Goal: Entertainment & Leisure: Consume media (video, audio)

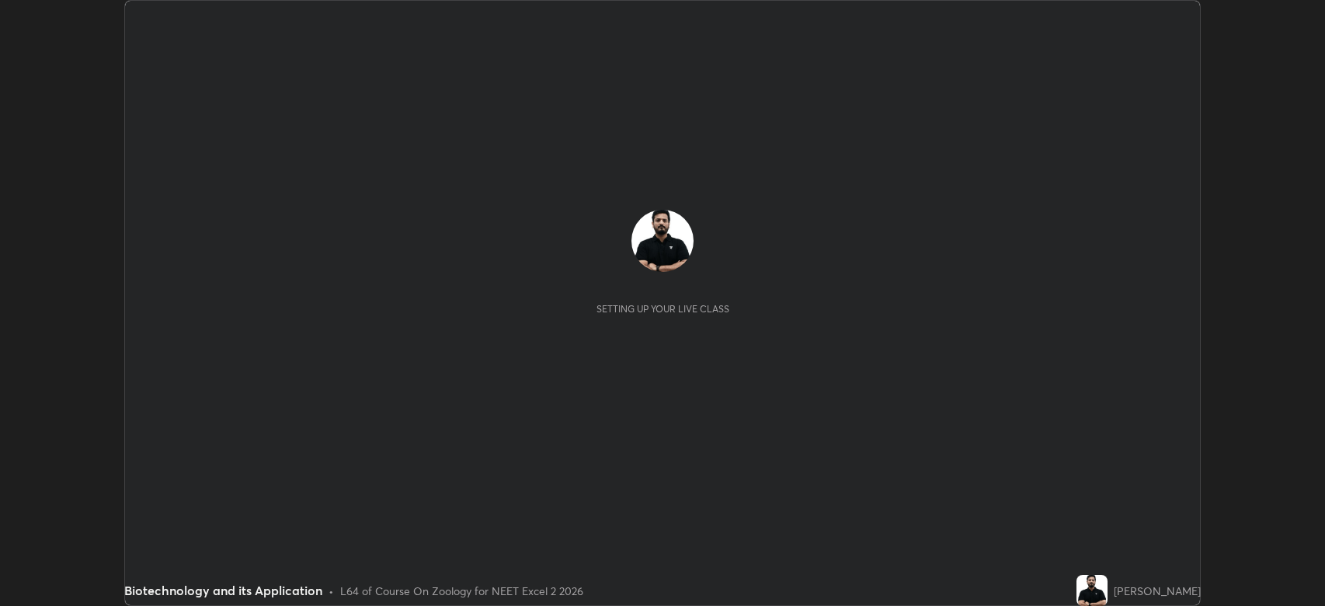
scroll to position [606, 1325]
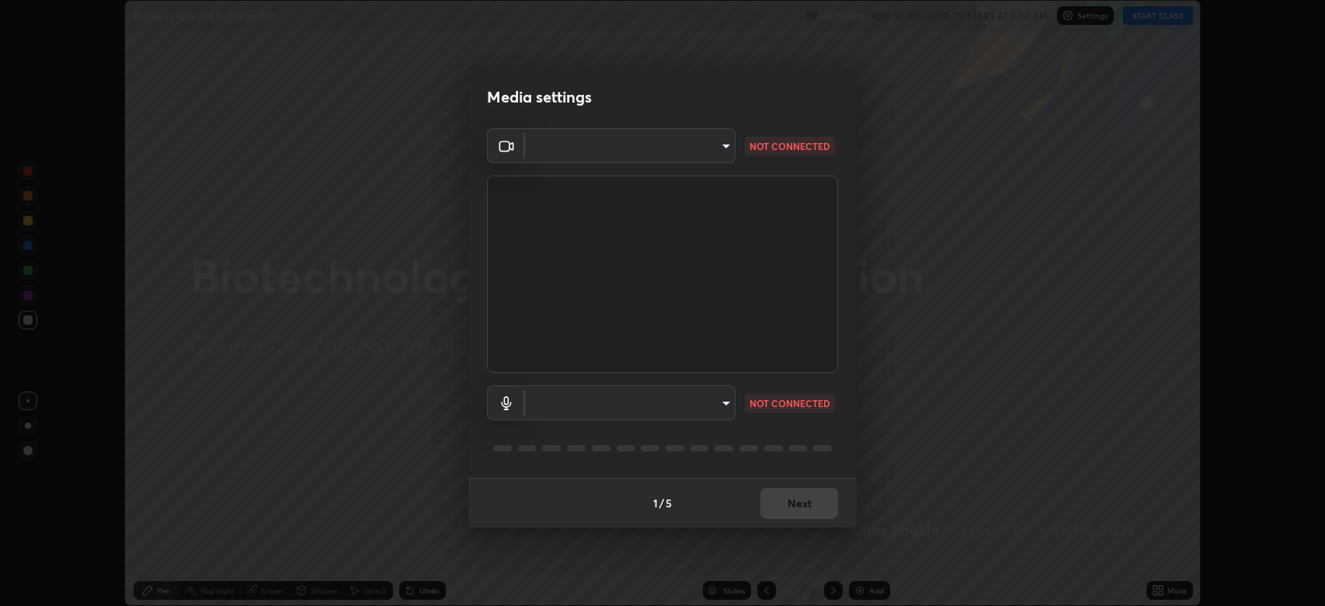
type input "794d03a334ab6cf92daa4269f68d25c817b6d7b5e31d9684855891884d0ab025"
type input "fdb80894c4ebc7df2e002856e42fb67b53546d0361b9f9eb09d9d3152e6861d2"
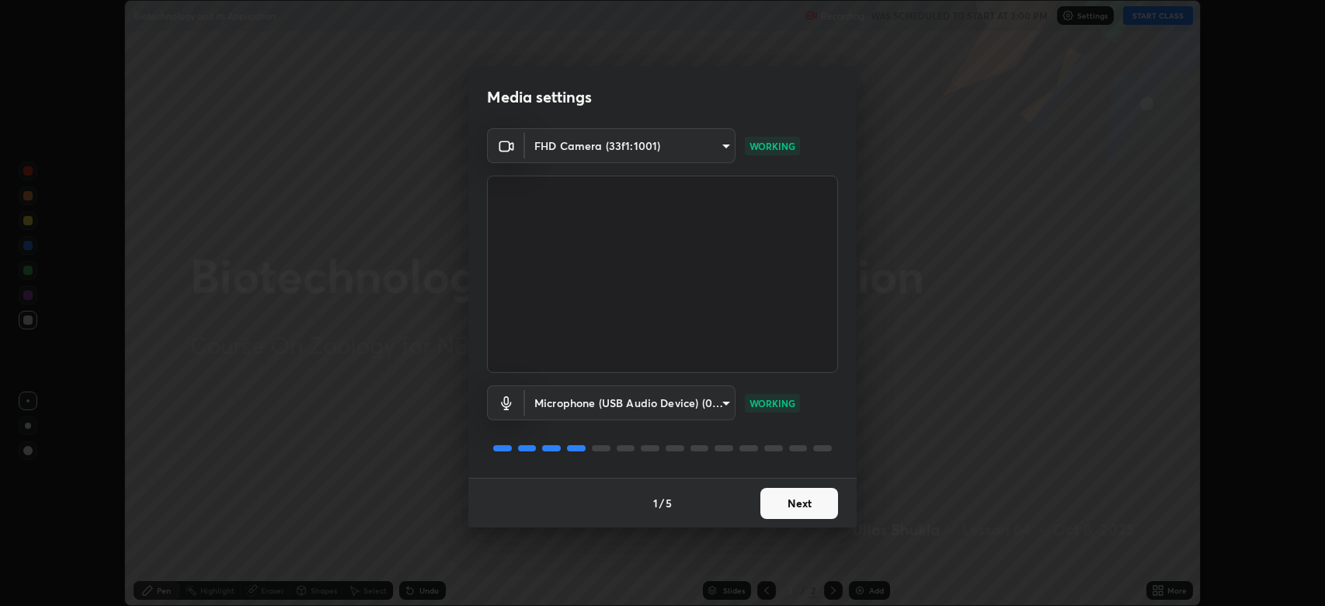
click at [803, 498] on button "Next" at bounding box center [799, 503] width 78 height 31
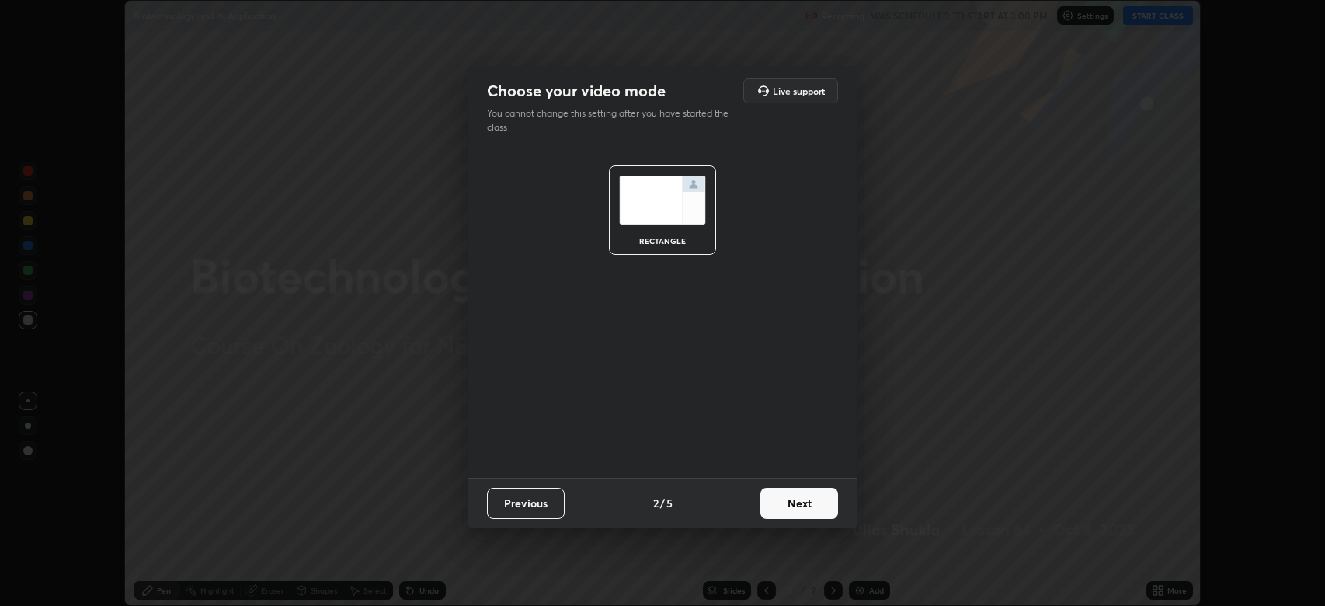
click at [799, 499] on button "Next" at bounding box center [799, 503] width 78 height 31
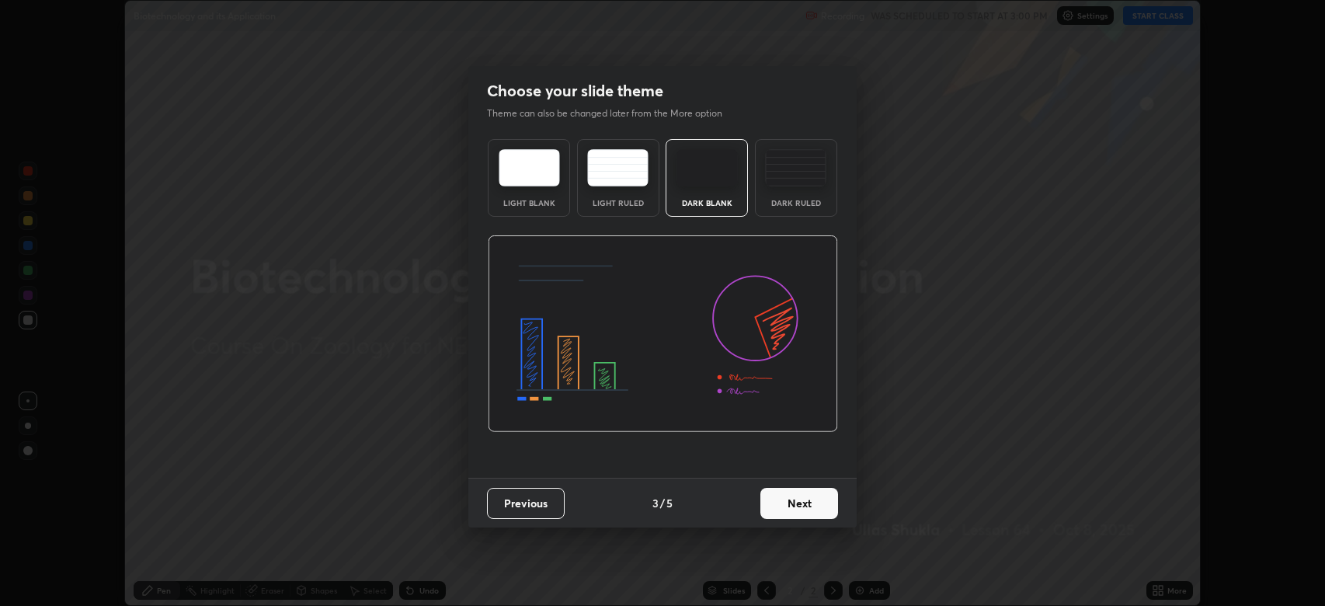
click at [795, 503] on button "Next" at bounding box center [799, 503] width 78 height 31
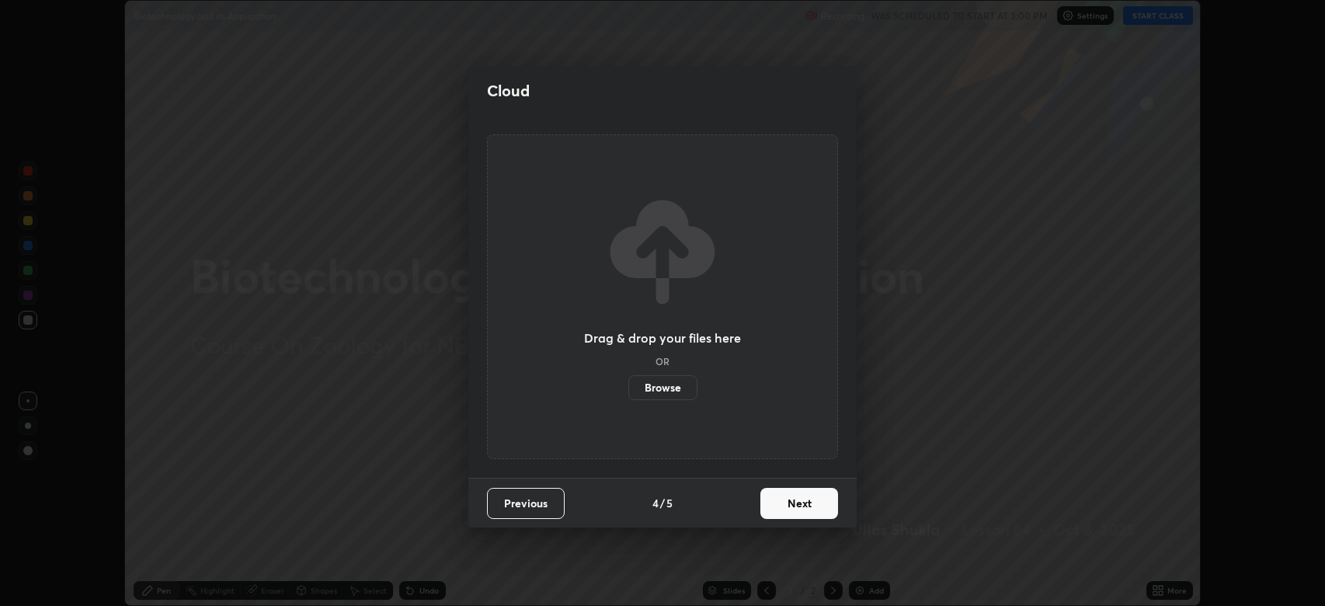
click at [798, 505] on button "Next" at bounding box center [799, 503] width 78 height 31
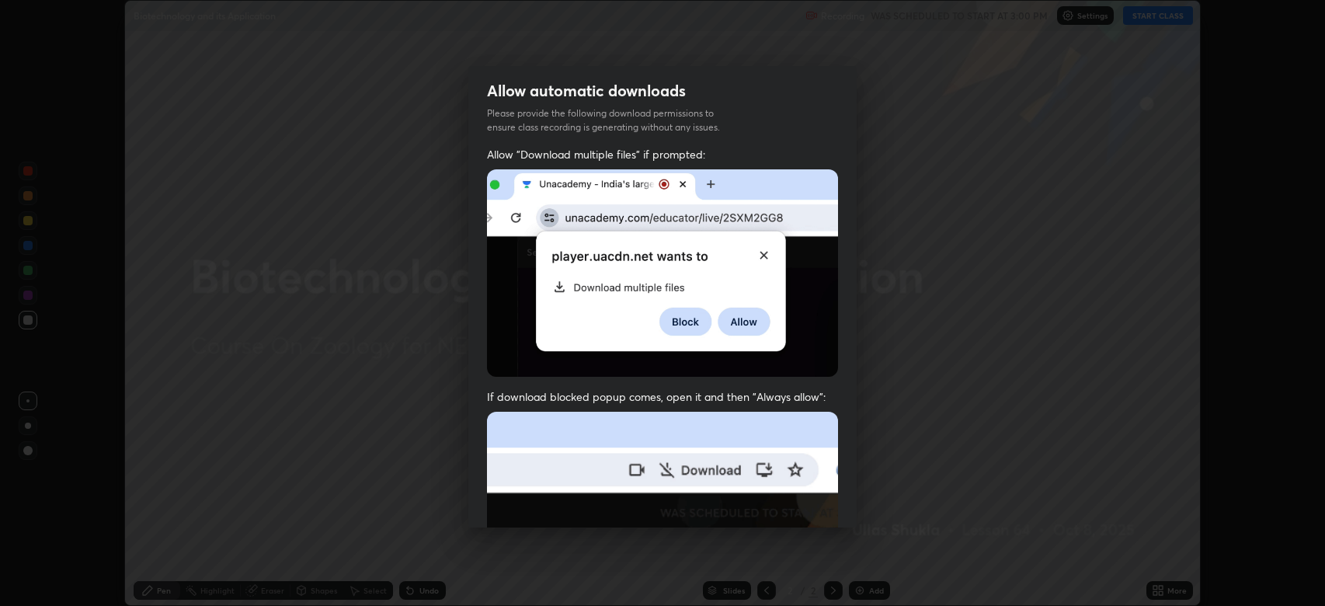
click at [791, 506] on img at bounding box center [662, 581] width 351 height 339
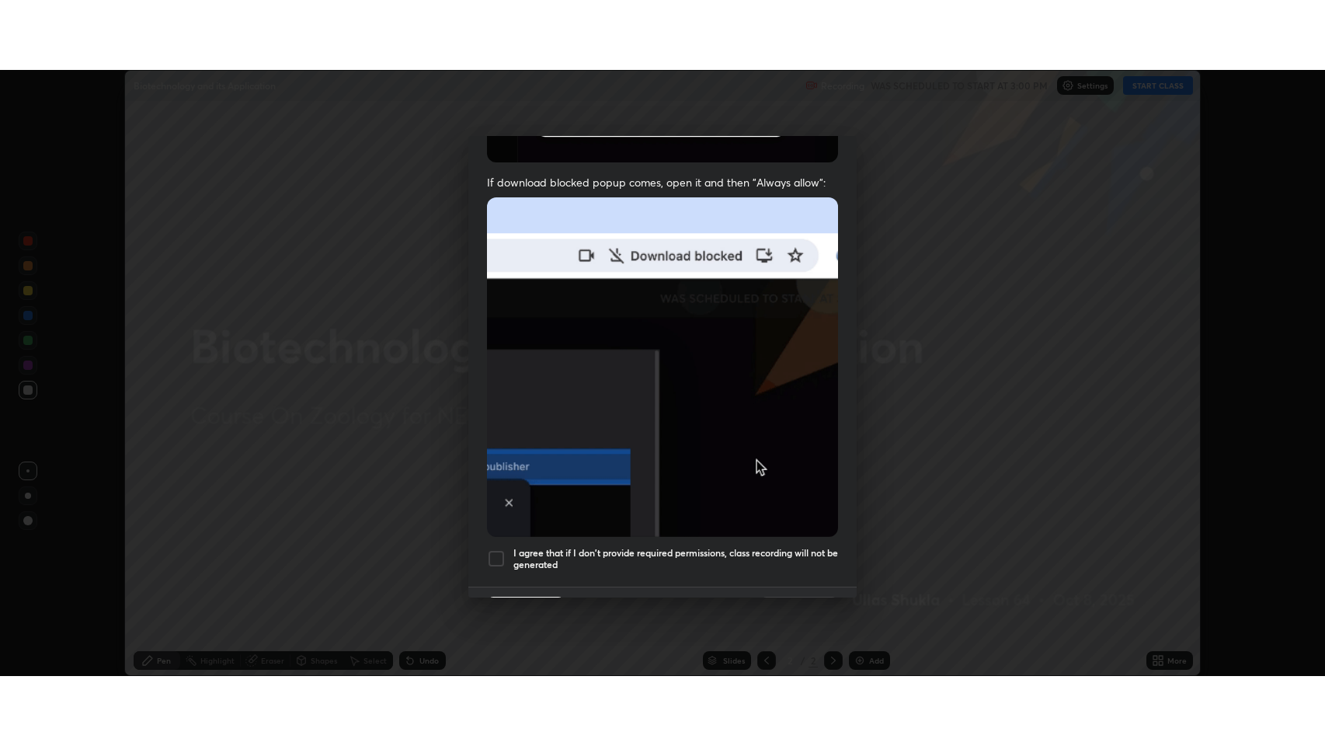
scroll to position [315, 0]
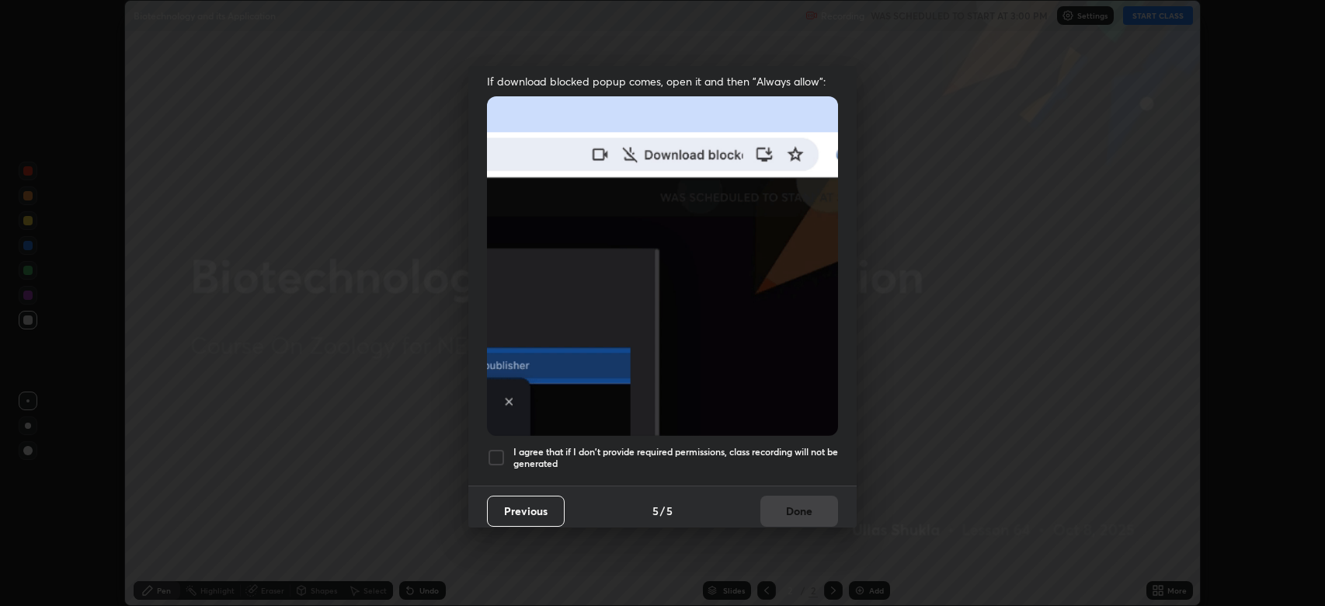
click at [798, 446] on h5 "I agree that if I don't provide required permissions, class recording will not …" at bounding box center [675, 458] width 325 height 24
click at [799, 496] on button "Done" at bounding box center [799, 511] width 78 height 31
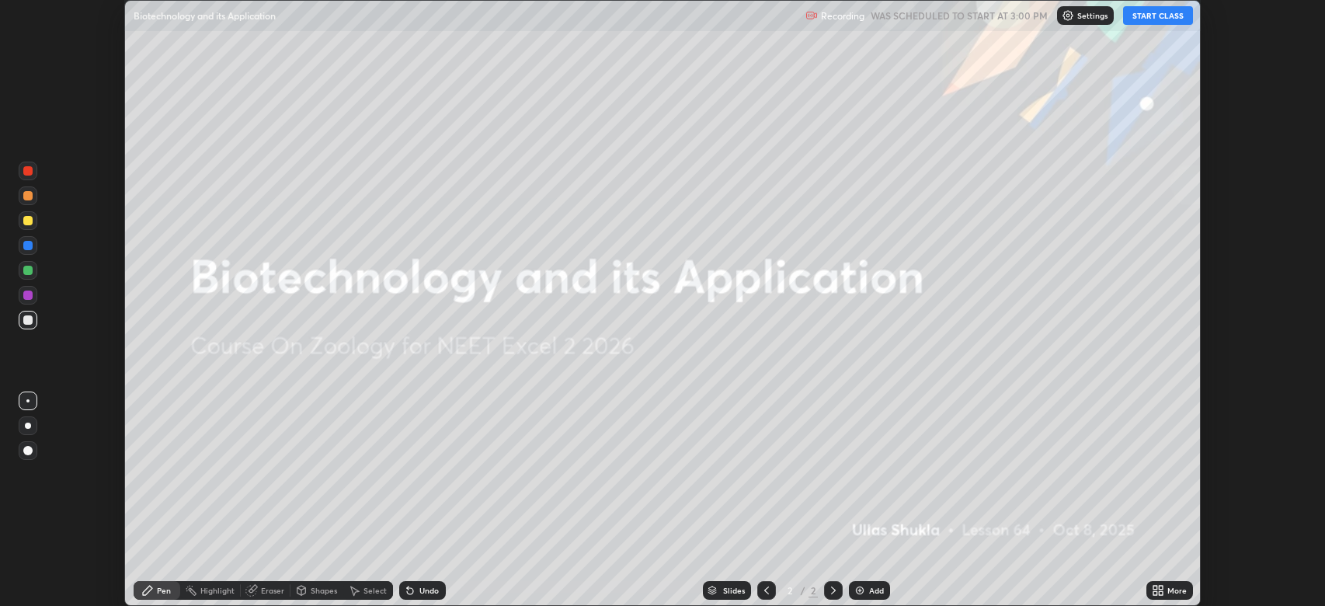
click at [1146, 13] on button "START CLASS" at bounding box center [1158, 15] width 70 height 19
click at [1188, 576] on div "More" at bounding box center [1169, 590] width 47 height 31
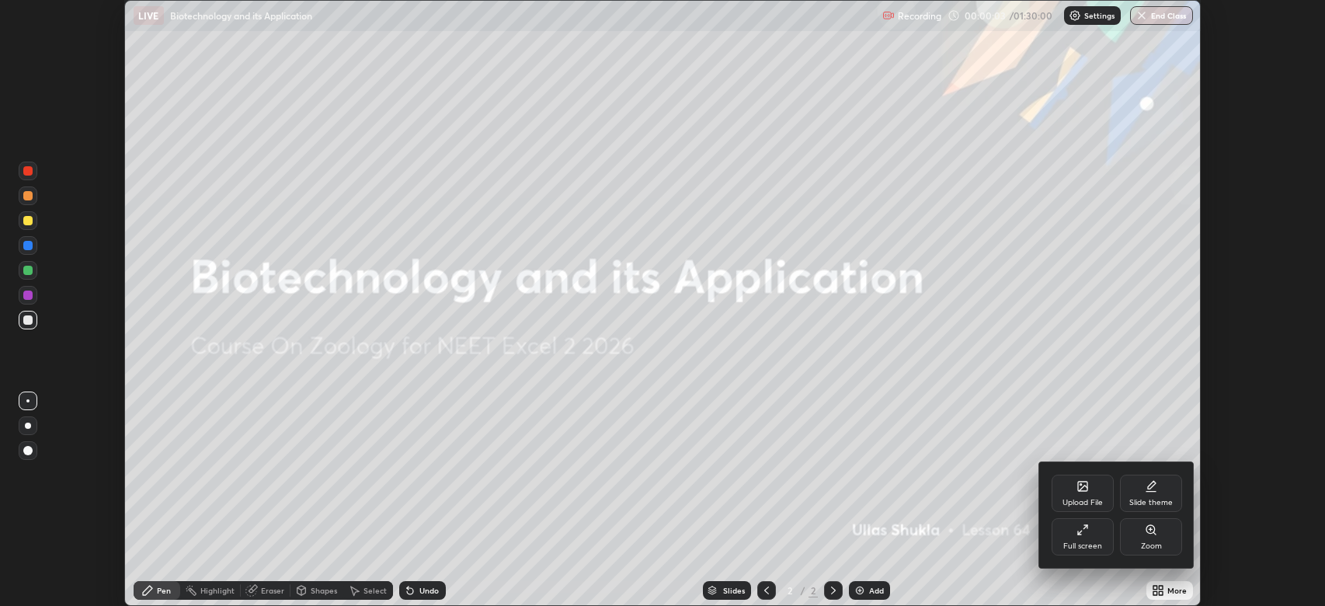
click at [1082, 542] on div "Full screen" at bounding box center [1082, 546] width 39 height 8
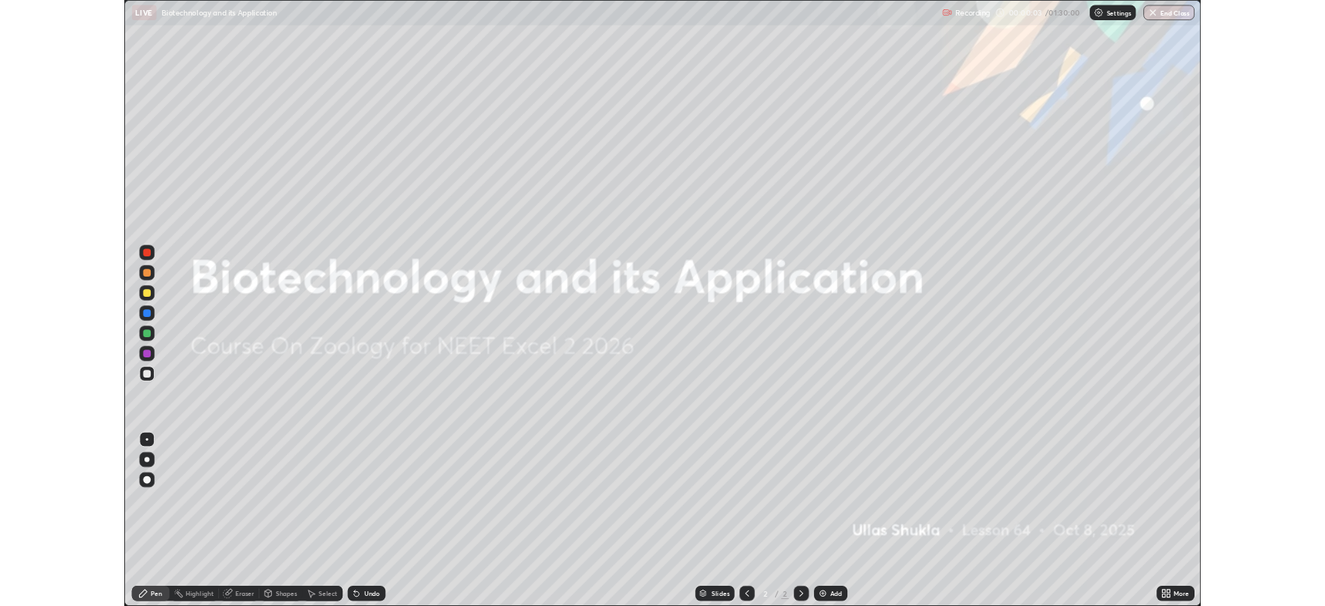
scroll to position [746, 1325]
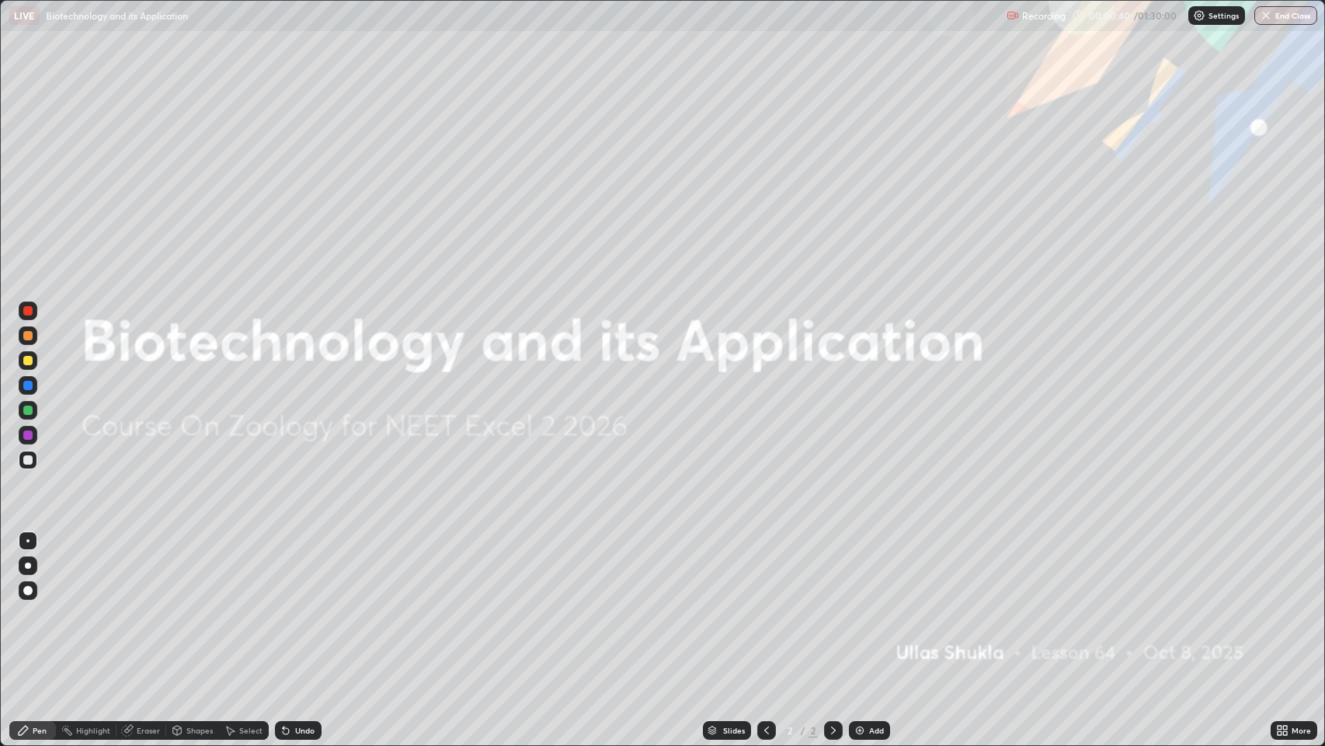
click at [857, 605] on img at bounding box center [860, 730] width 12 height 12
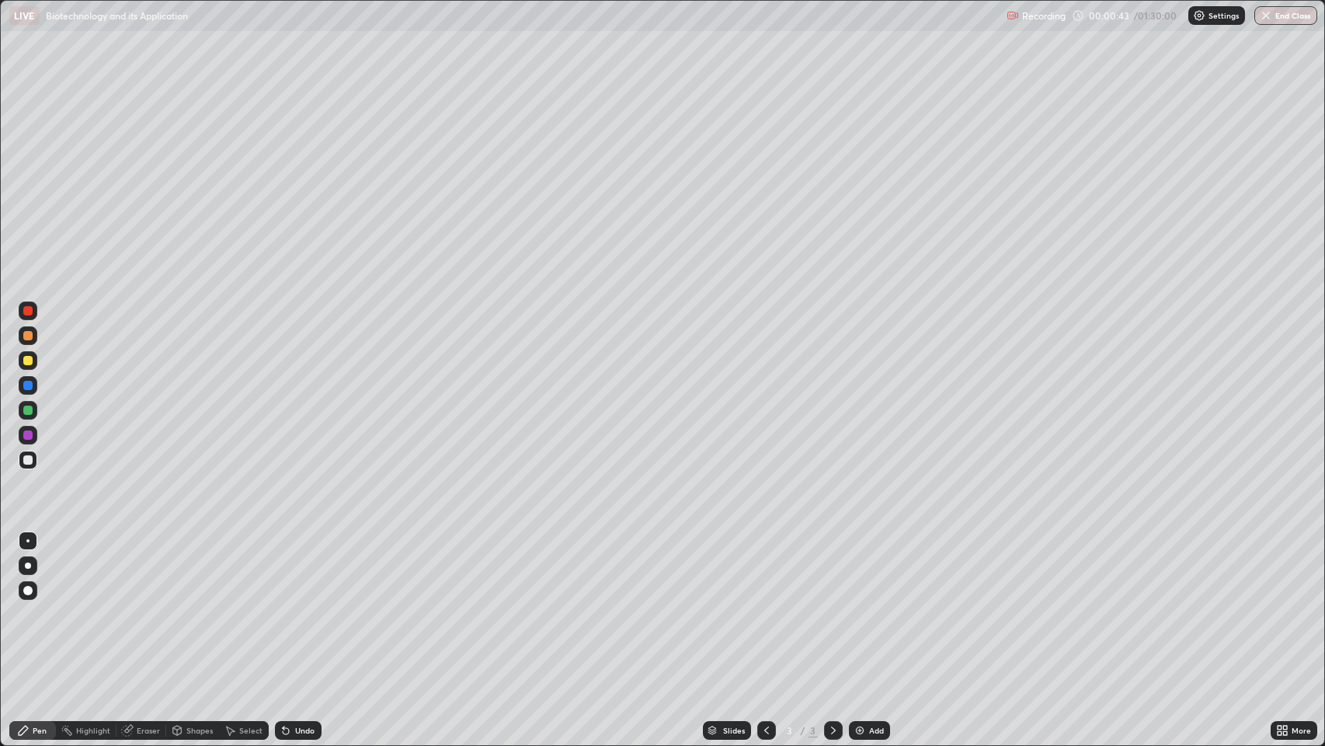
click at [28, 360] on div at bounding box center [27, 360] width 9 height 9
click at [28, 565] on div at bounding box center [28, 565] width 6 height 6
click at [284, 605] on icon at bounding box center [286, 731] width 6 height 6
click at [301, 605] on div "Undo" at bounding box center [298, 730] width 47 height 19
click at [295, 605] on div "Undo" at bounding box center [304, 730] width 19 height 8
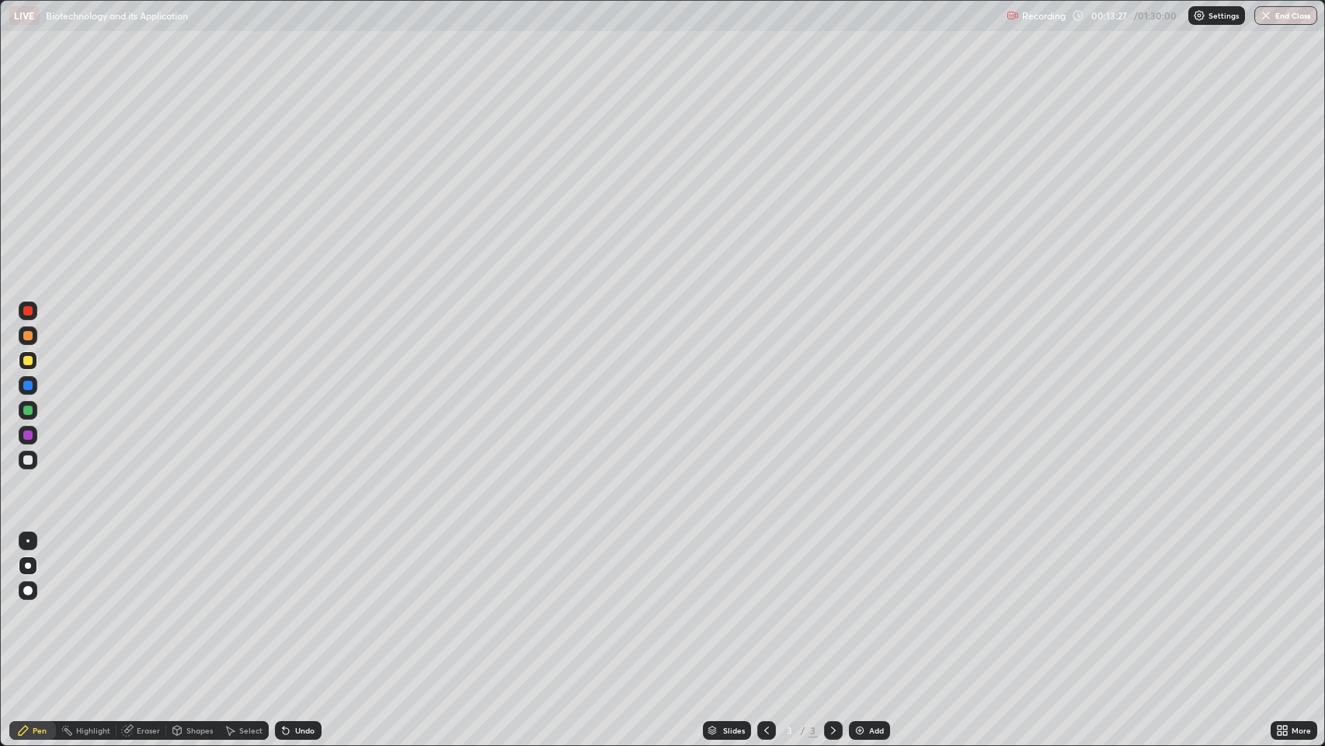
click at [28, 460] on div at bounding box center [27, 459] width 9 height 9
click at [27, 360] on div at bounding box center [27, 360] width 9 height 9
click at [32, 410] on div at bounding box center [27, 409] width 9 height 9
click at [28, 456] on div at bounding box center [27, 459] width 9 height 9
click at [148, 605] on div "Eraser" at bounding box center [148, 730] width 23 height 8
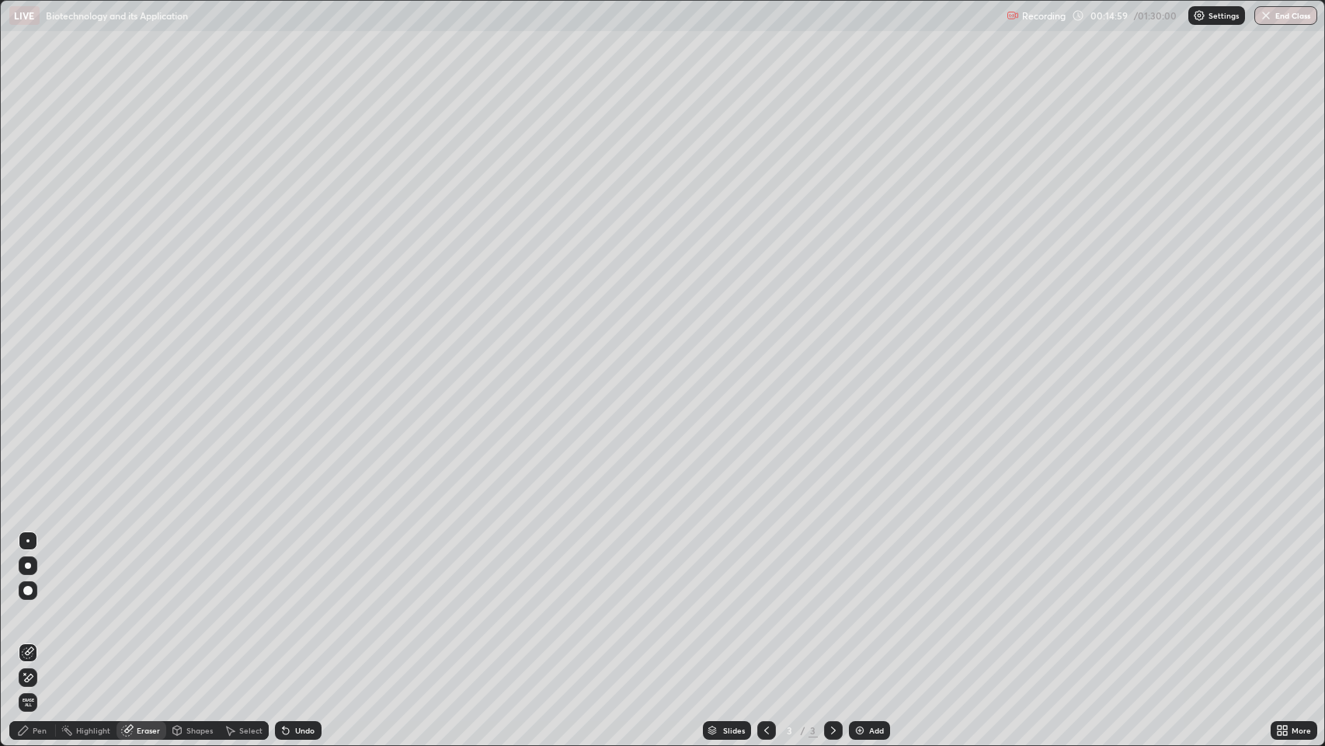
click at [43, 605] on div "Pen" at bounding box center [40, 730] width 14 height 8
click at [28, 360] on div at bounding box center [27, 360] width 9 height 9
click at [28, 408] on div at bounding box center [27, 409] width 9 height 9
click at [28, 541] on div at bounding box center [27, 540] width 3 height 3
click at [30, 461] on div at bounding box center [27, 459] width 9 height 9
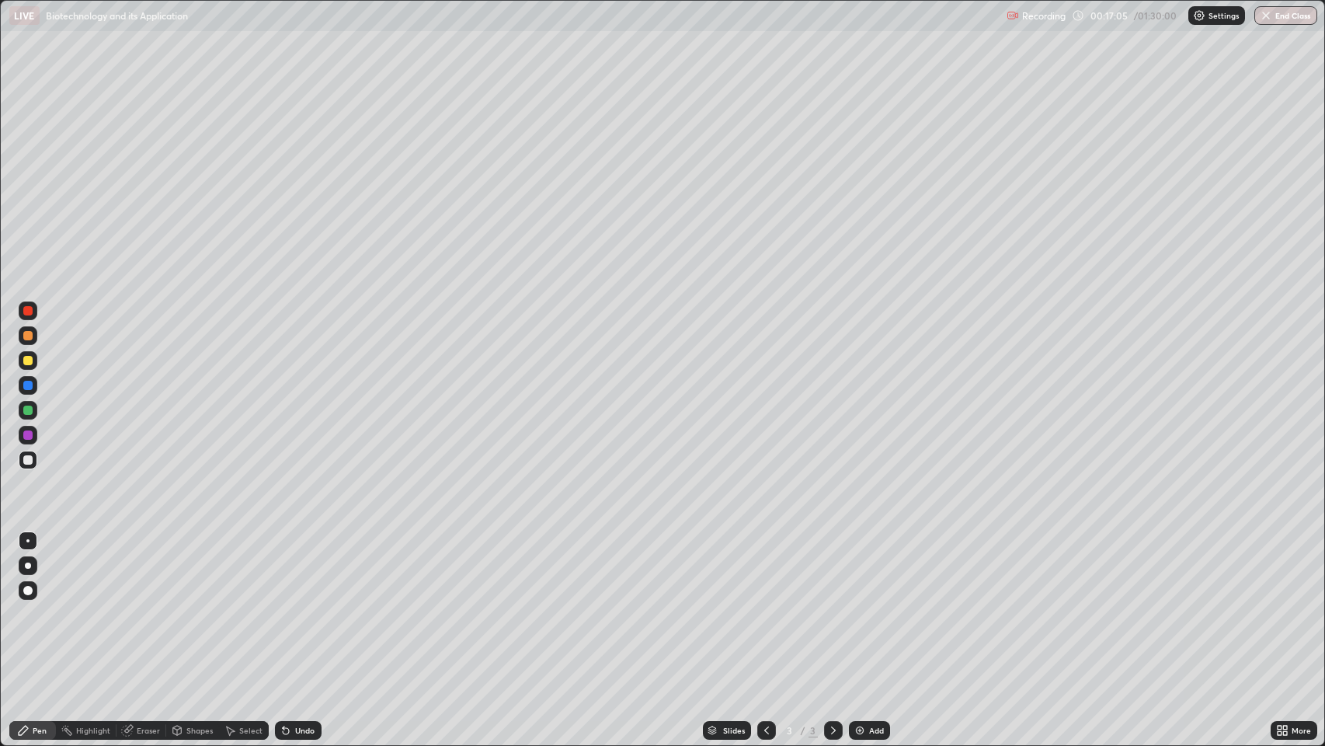
click at [28, 565] on div at bounding box center [28, 565] width 6 height 6
click at [29, 359] on div at bounding box center [27, 360] width 9 height 9
click at [29, 462] on div at bounding box center [27, 459] width 9 height 9
click at [28, 360] on div at bounding box center [27, 360] width 9 height 9
click at [857, 605] on img at bounding box center [860, 730] width 12 height 12
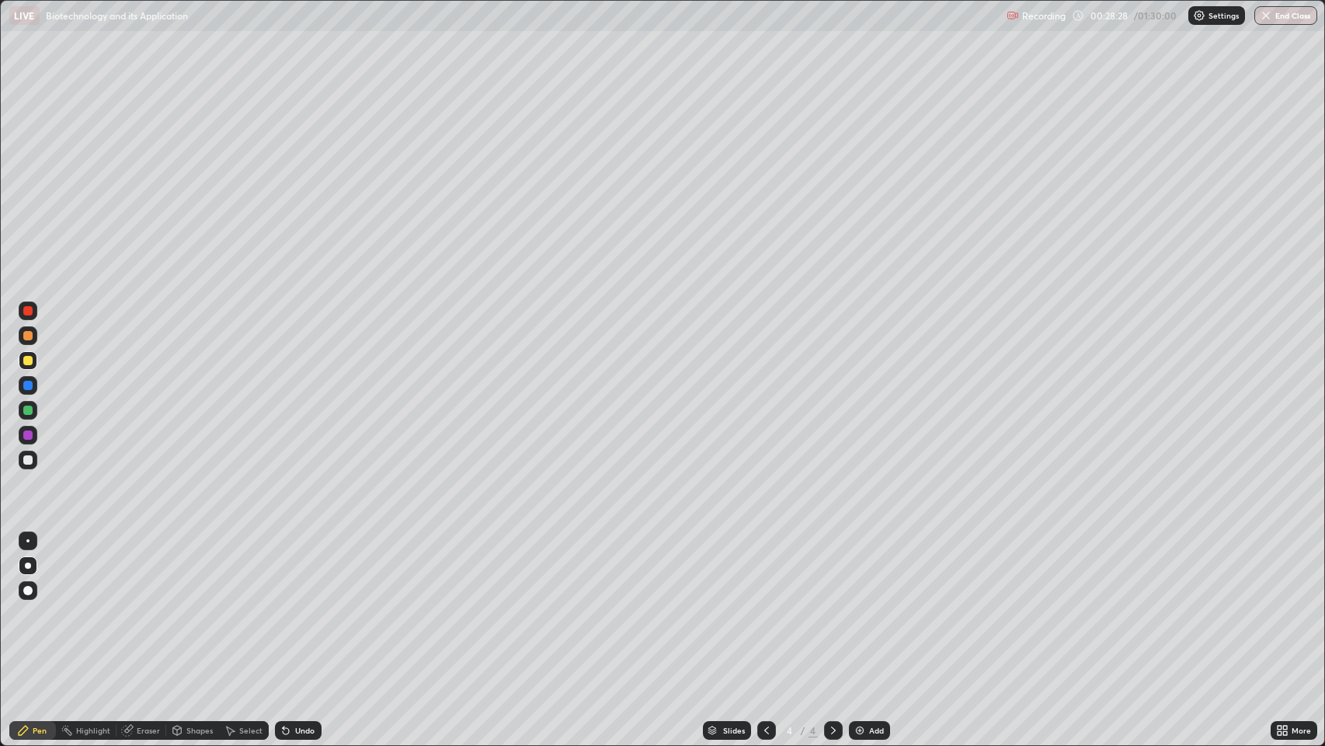
click at [284, 605] on icon at bounding box center [286, 731] width 6 height 6
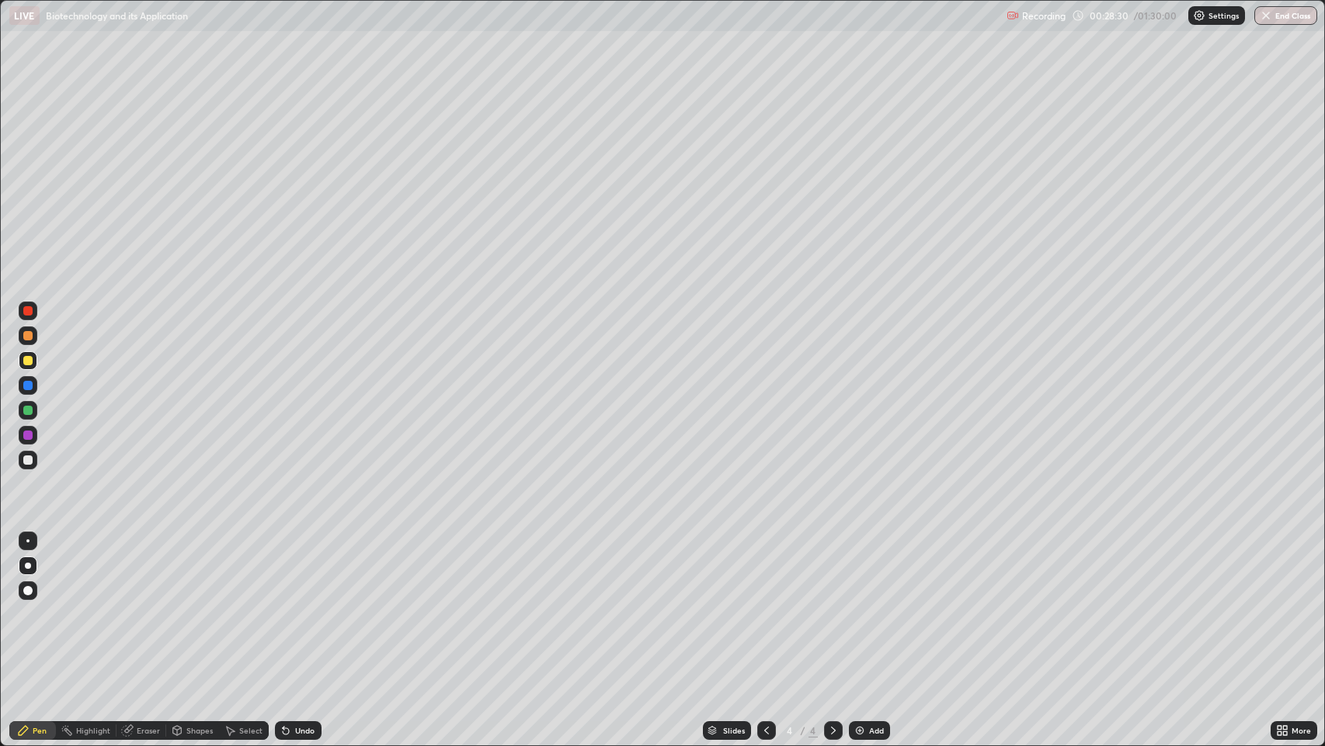
click at [293, 605] on div "Undo" at bounding box center [298, 730] width 47 height 19
click at [29, 412] on div at bounding box center [27, 409] width 9 height 9
click at [27, 361] on div at bounding box center [27, 360] width 9 height 9
click at [27, 463] on div at bounding box center [27, 459] width 9 height 9
click at [29, 360] on div at bounding box center [27, 360] width 9 height 9
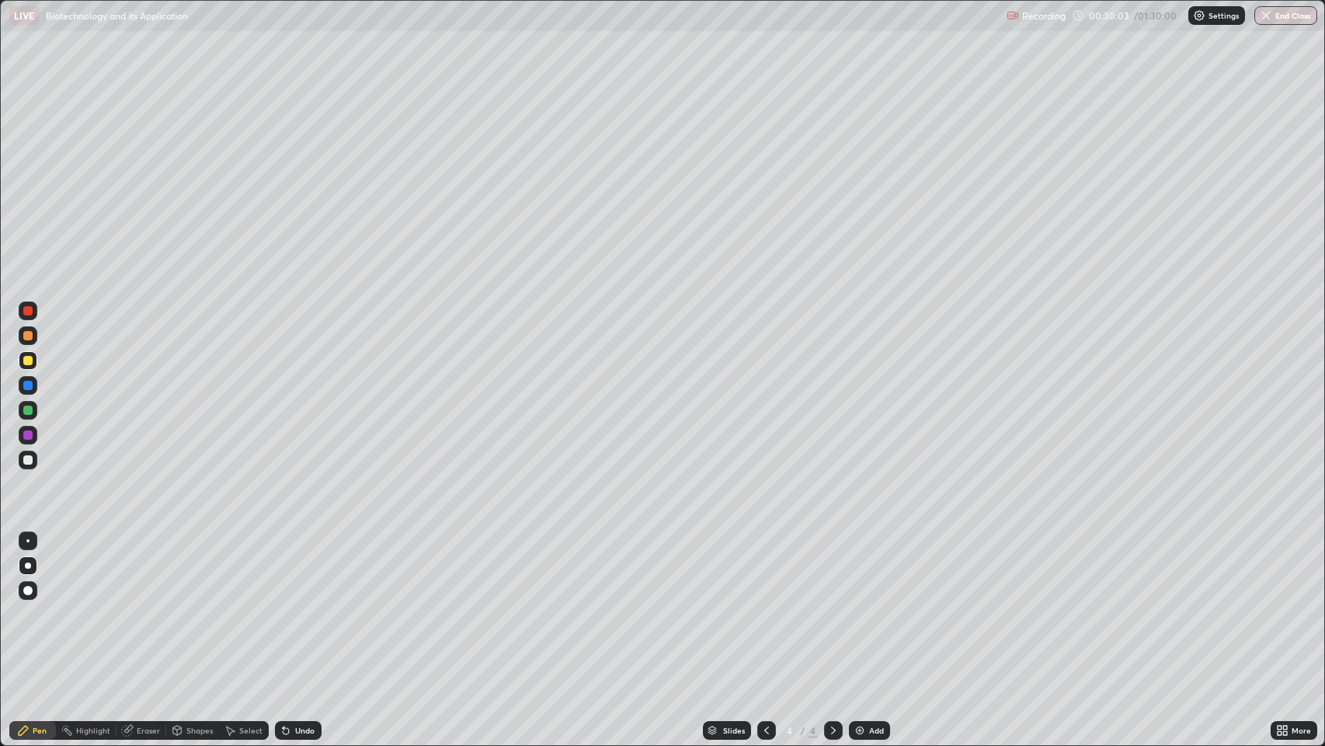
click at [27, 456] on div at bounding box center [27, 459] width 9 height 9
click at [26, 363] on div at bounding box center [27, 360] width 9 height 9
click at [27, 589] on div at bounding box center [27, 590] width 9 height 9
click at [28, 410] on div at bounding box center [27, 409] width 9 height 9
click at [28, 565] on div at bounding box center [28, 565] width 6 height 6
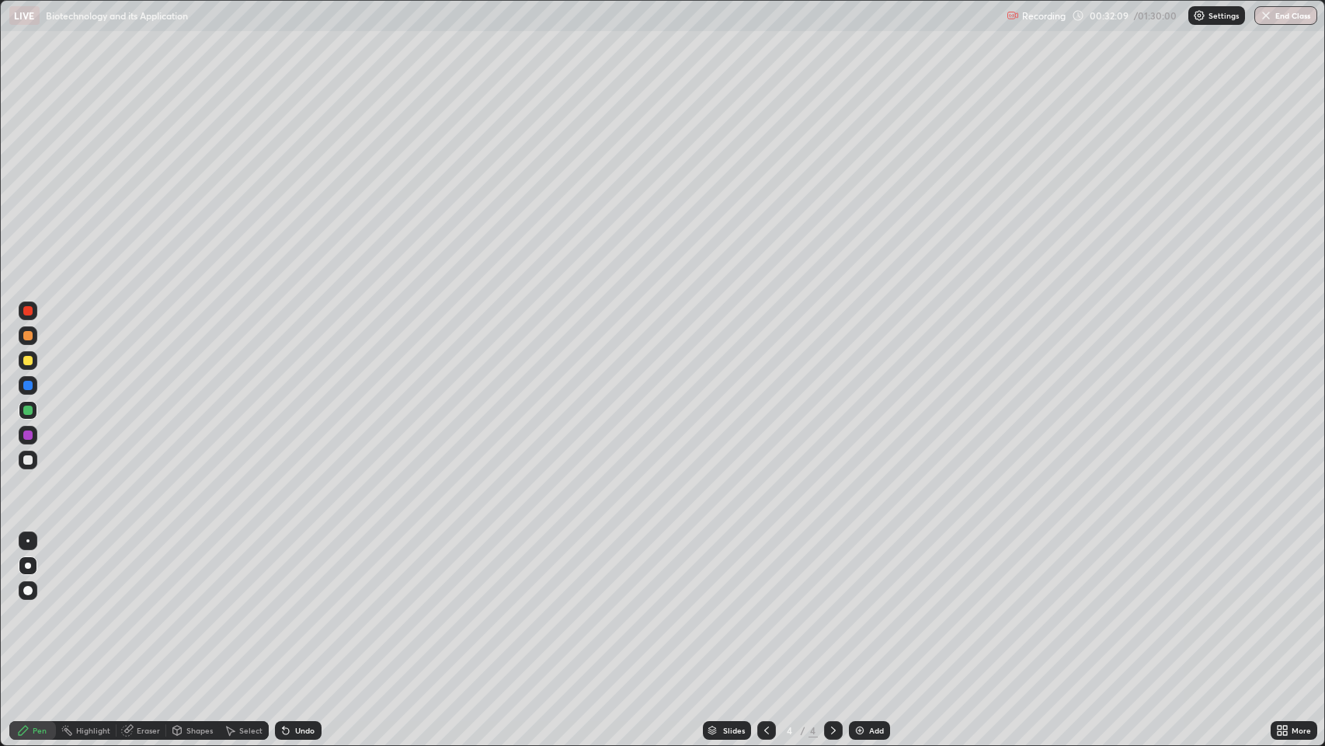
click at [30, 462] on div at bounding box center [27, 459] width 9 height 9
click at [28, 589] on div at bounding box center [27, 590] width 9 height 9
click at [29, 359] on div at bounding box center [27, 360] width 9 height 9
click at [30, 463] on div at bounding box center [27, 459] width 9 height 9
click at [29, 568] on div at bounding box center [28, 565] width 6 height 6
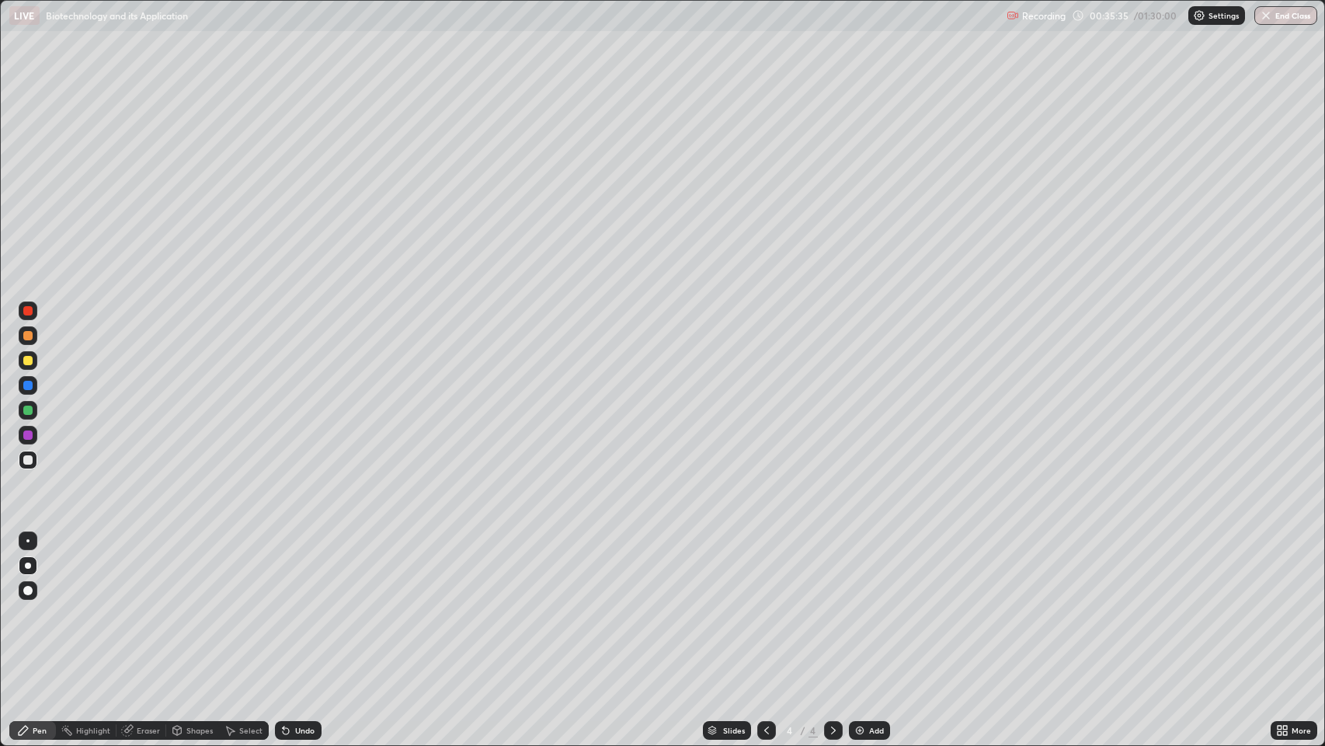
click at [864, 605] on img at bounding box center [860, 730] width 12 height 12
click at [873, 605] on div "Add" at bounding box center [876, 730] width 15 height 8
click at [28, 360] on div at bounding box center [27, 360] width 9 height 9
click at [306, 605] on div "Undo" at bounding box center [304, 730] width 19 height 8
click at [860, 605] on img at bounding box center [860, 730] width 12 height 12
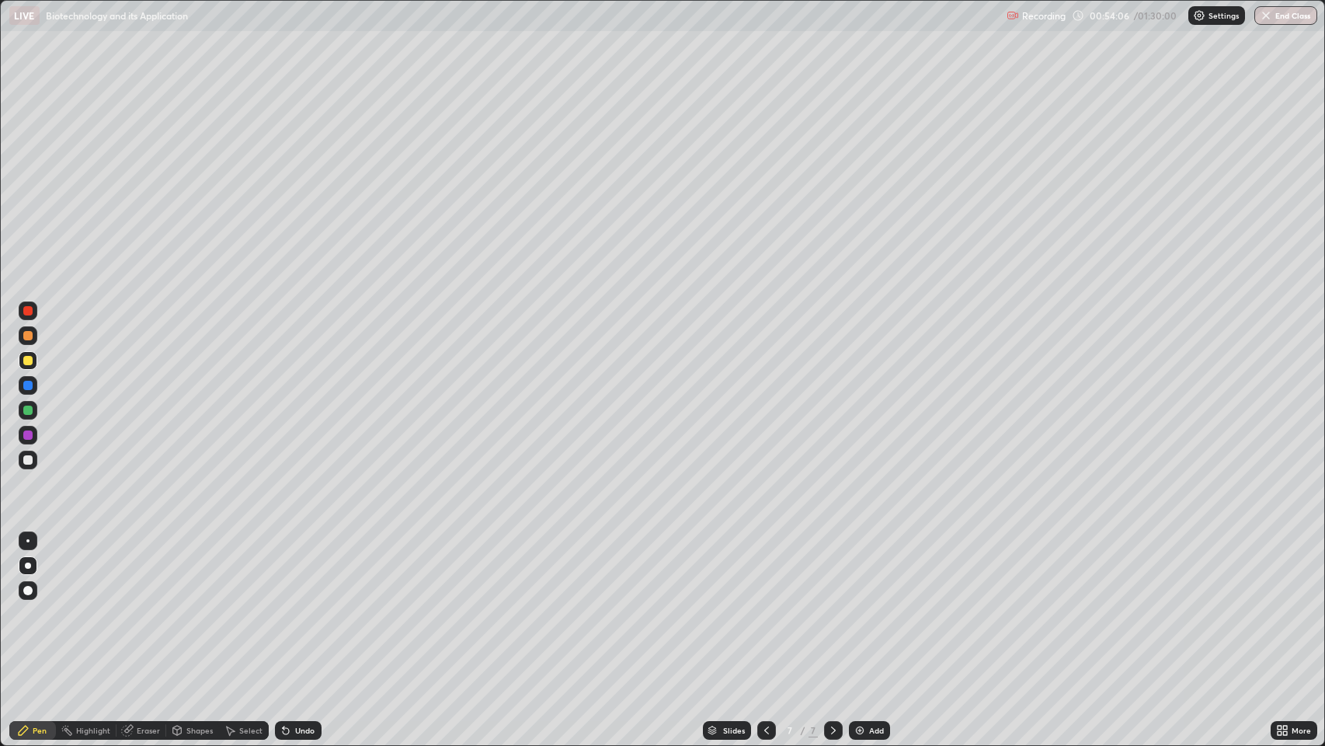
click at [284, 605] on icon at bounding box center [286, 731] width 6 height 6
click at [301, 605] on div "Undo" at bounding box center [304, 730] width 19 height 8
click at [298, 605] on div "Undo" at bounding box center [304, 730] width 19 height 8
click at [295, 605] on div "Undo" at bounding box center [304, 730] width 19 height 8
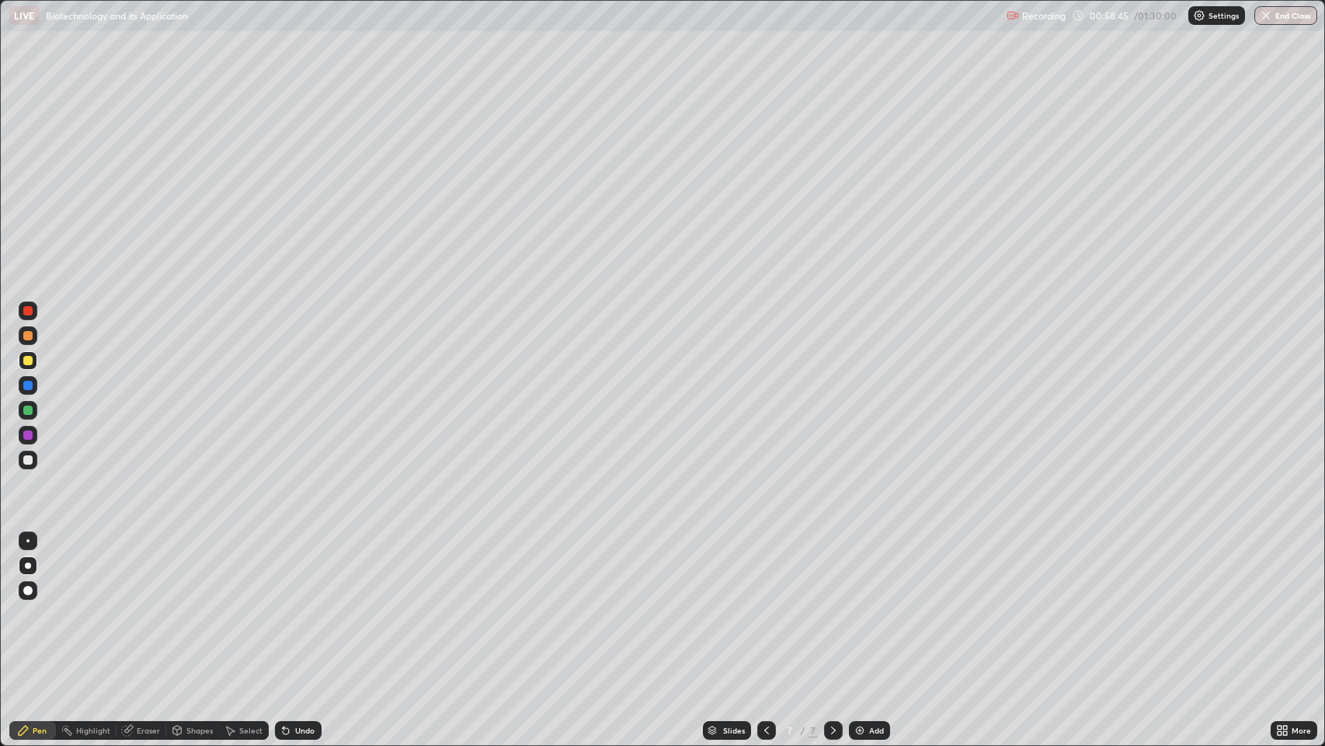
click at [301, 605] on div "Undo" at bounding box center [304, 730] width 19 height 8
click at [299, 605] on div "Undo" at bounding box center [298, 730] width 47 height 19
click at [286, 605] on icon at bounding box center [286, 730] width 12 height 12
click at [129, 605] on icon at bounding box center [126, 730] width 10 height 10
click at [34, 605] on div "Pen" at bounding box center [40, 730] width 14 height 8
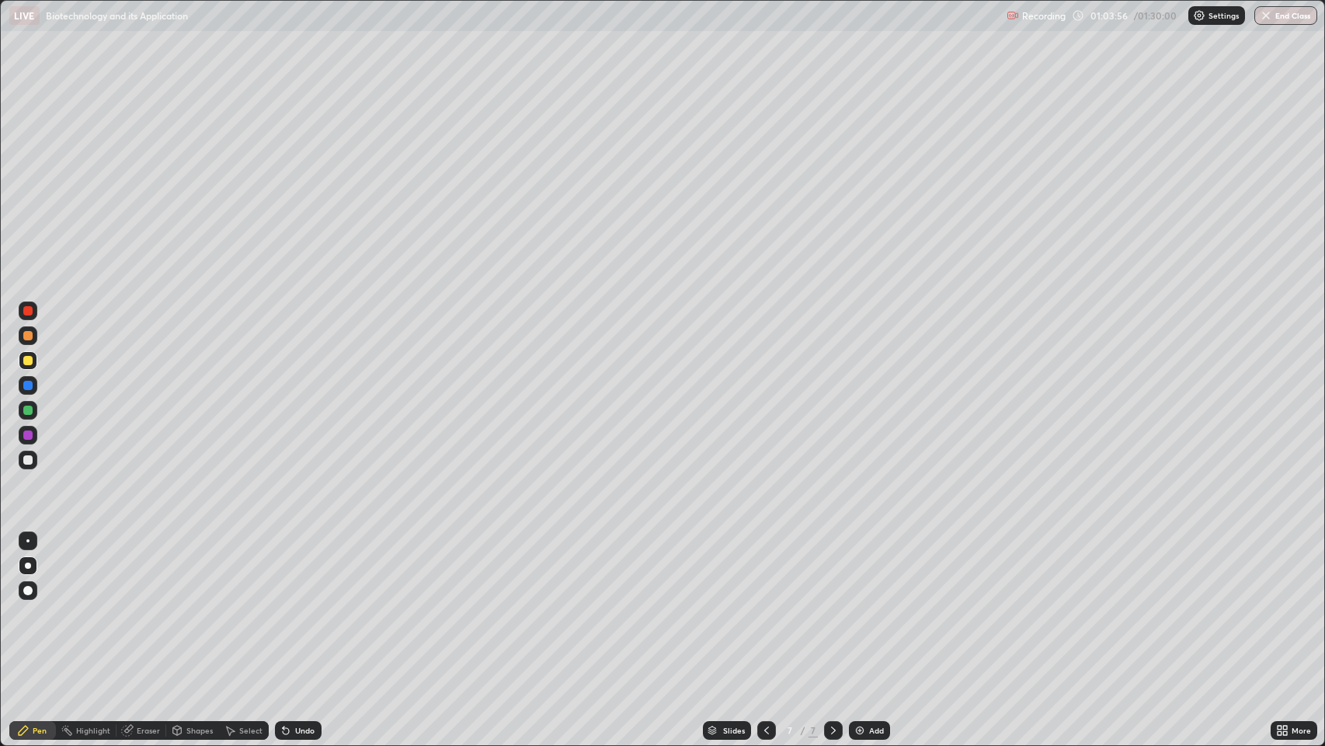
click at [308, 605] on div "Undo" at bounding box center [304, 730] width 19 height 8
click at [982, 605] on div "Slides 7 / 7 Add" at bounding box center [797, 730] width 950 height 31
click at [1270, 13] on img "button" at bounding box center [1267, 15] width 12 height 12
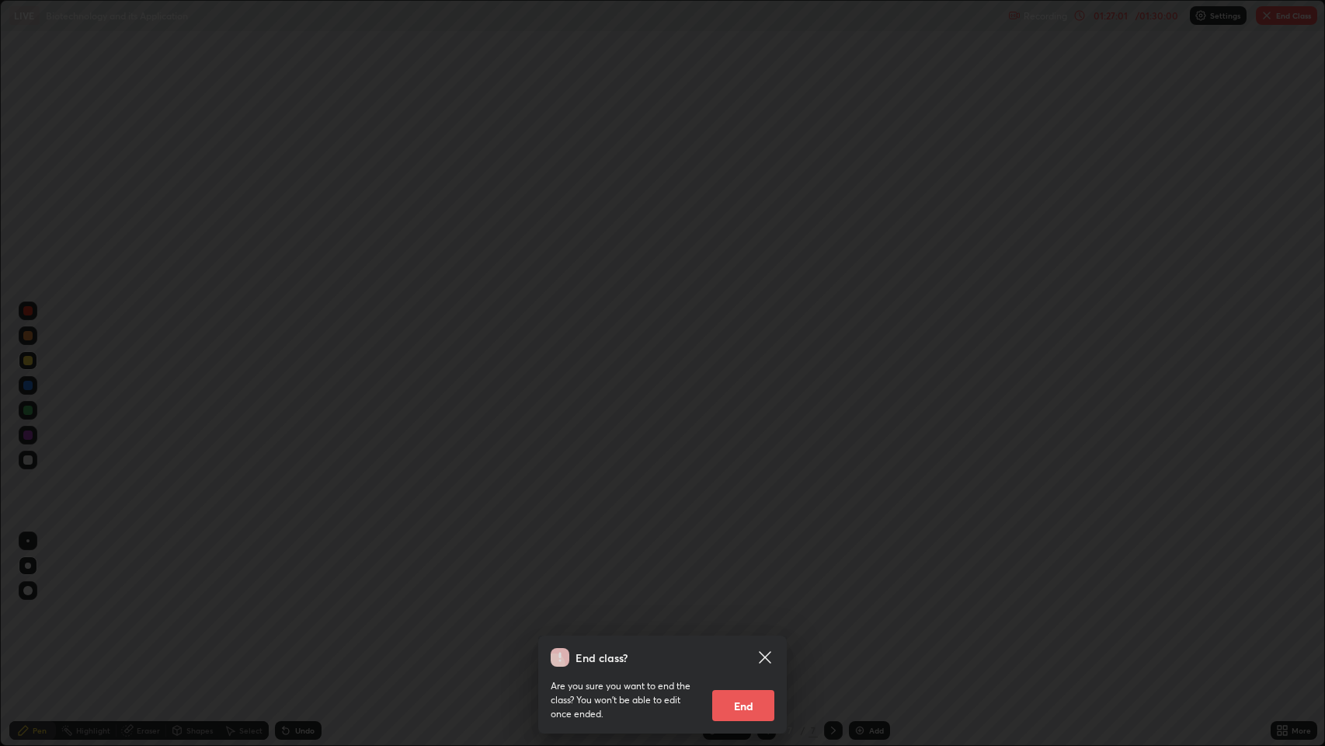
click at [744, 605] on button "End" at bounding box center [743, 705] width 62 height 31
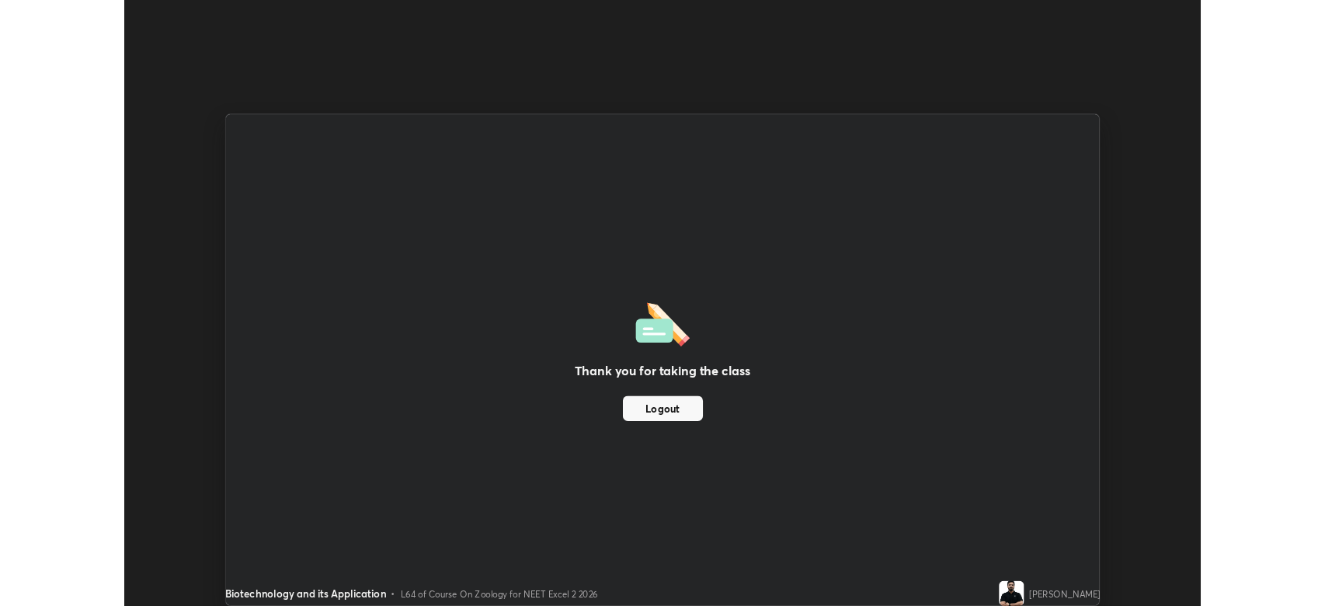
scroll to position [77060, 76340]
